Goal: Information Seeking & Learning: Learn about a topic

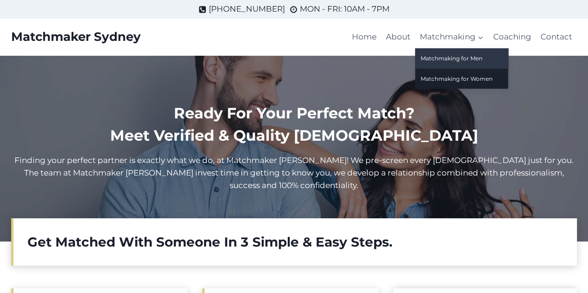
click at [476, 58] on link "Matchmaking for Men" at bounding box center [461, 58] width 93 height 20
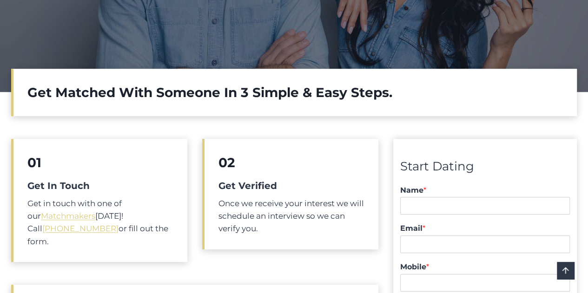
scroll to position [421, 0]
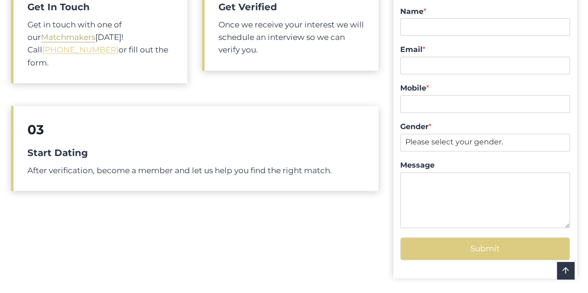
click at [66, 38] on link "Matchmakers" at bounding box center [68, 37] width 54 height 9
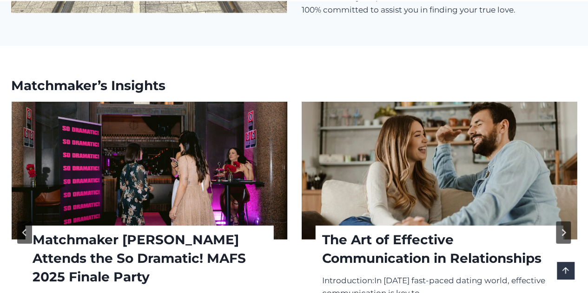
scroll to position [1250, 0]
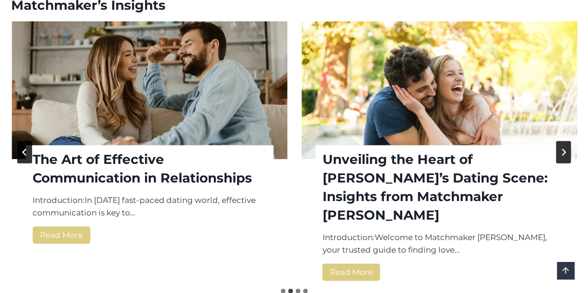
click at [23, 149] on icon "Previous slide" at bounding box center [24, 152] width 4 height 7
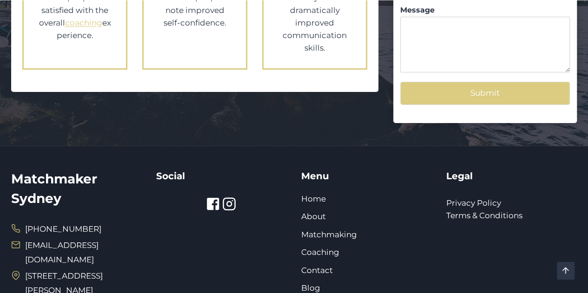
scroll to position [1795, 0]
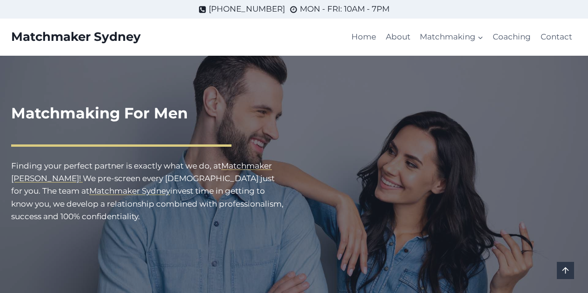
scroll to position [420, 0]
